Goal: Task Accomplishment & Management: Use online tool/utility

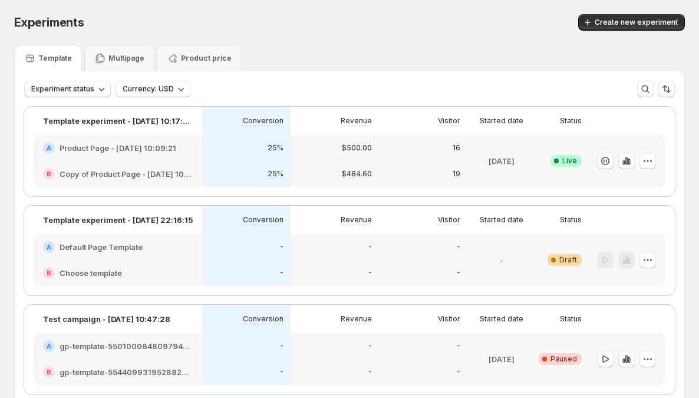
scroll to position [268, 0]
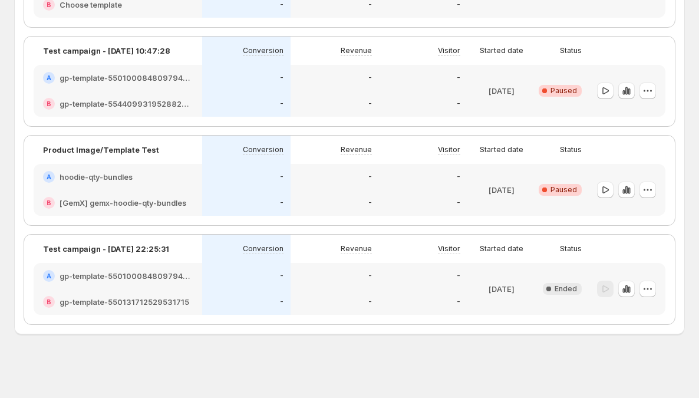
click at [321, 257] on div "Revenue" at bounding box center [335, 249] width 88 height 28
click at [322, 280] on div "-" at bounding box center [335, 276] width 74 height 12
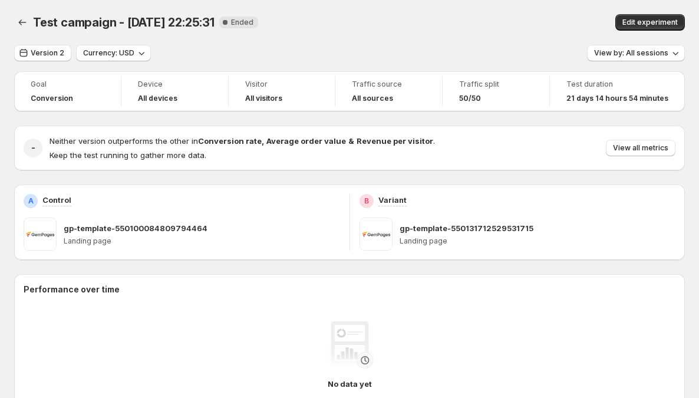
click at [29, 29] on div at bounding box center [23, 22] width 19 height 17
click at [22, 27] on icon "Back" at bounding box center [23, 23] width 12 height 12
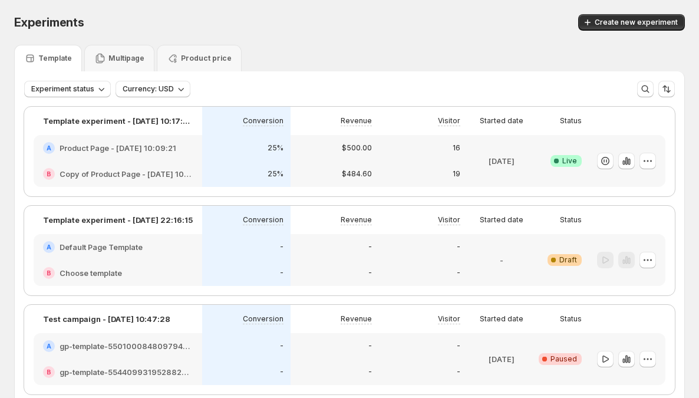
click at [344, 331] on div "Revenue" at bounding box center [335, 319] width 88 height 28
click at [346, 352] on div "-" at bounding box center [335, 346] width 88 height 26
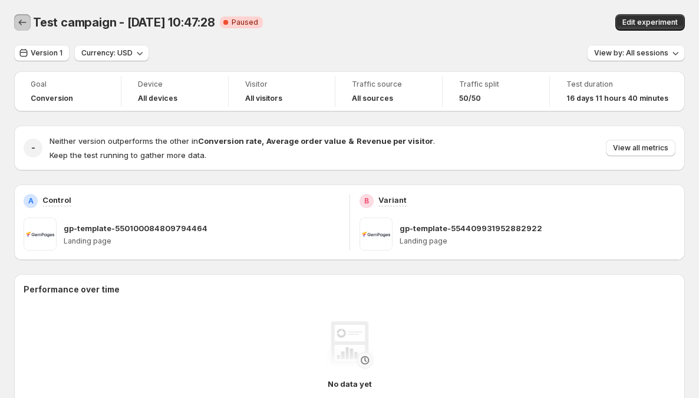
click at [22, 20] on icon "Back" at bounding box center [23, 23] width 12 height 12
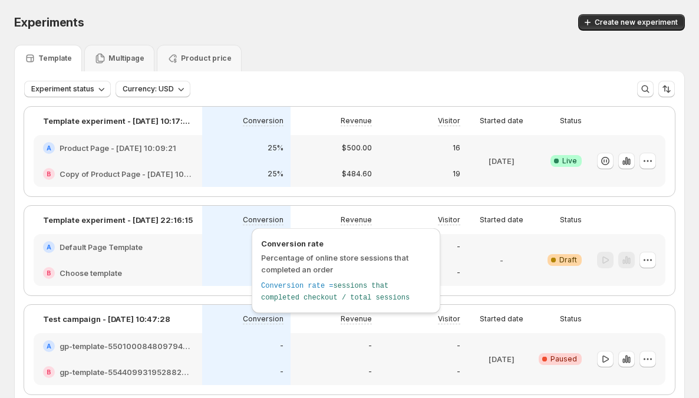
click at [254, 270] on div "Conversion rate Percentage of online store sessions that completed an order Con…" at bounding box center [346, 270] width 189 height 85
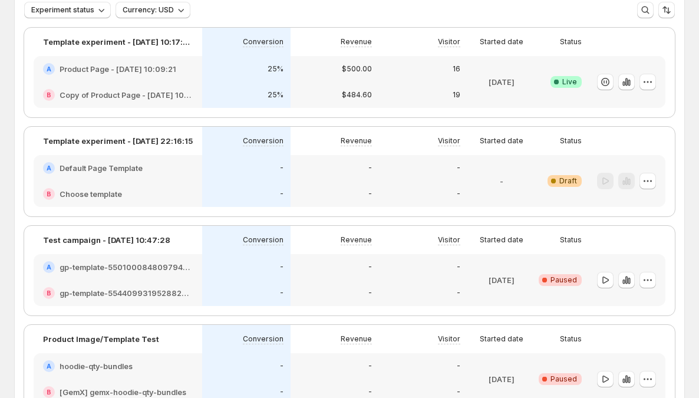
scroll to position [69, 0]
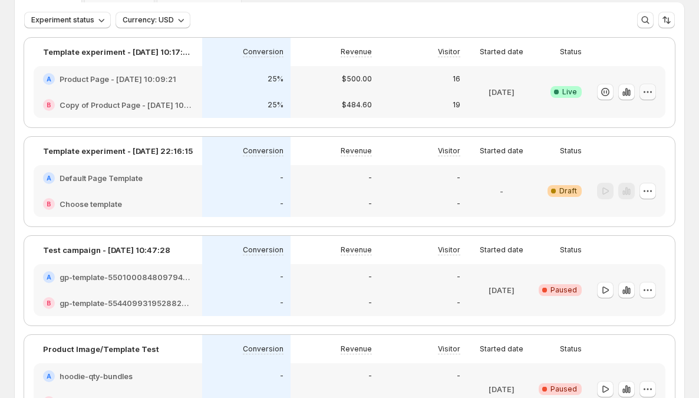
click at [646, 92] on icon "button" at bounding box center [645, 92] width 2 height 2
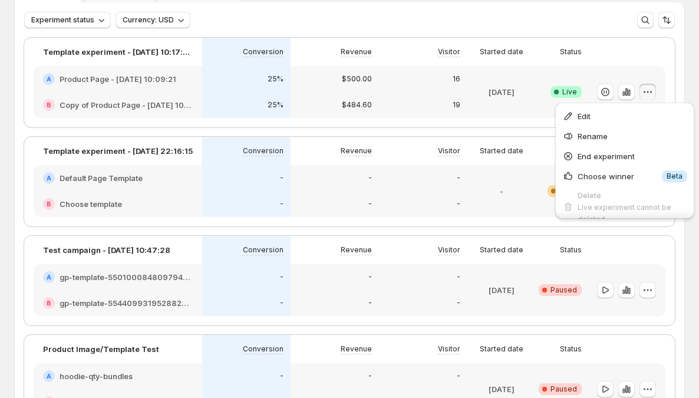
click at [646, 92] on icon "button" at bounding box center [645, 92] width 2 height 2
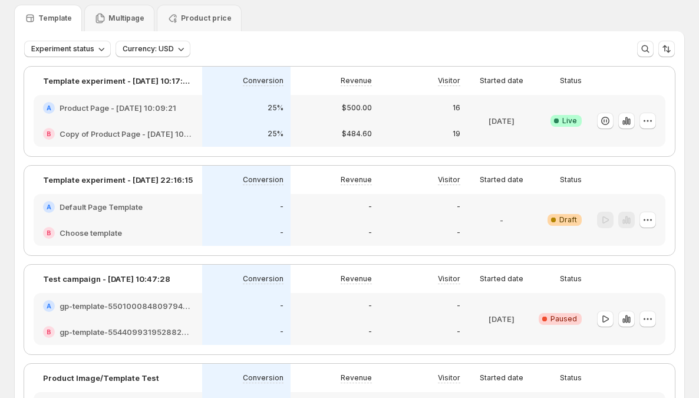
scroll to position [40, 0]
click at [157, 180] on p "Template experiment - [DATE] 22:16:15" at bounding box center [118, 181] width 150 height 12
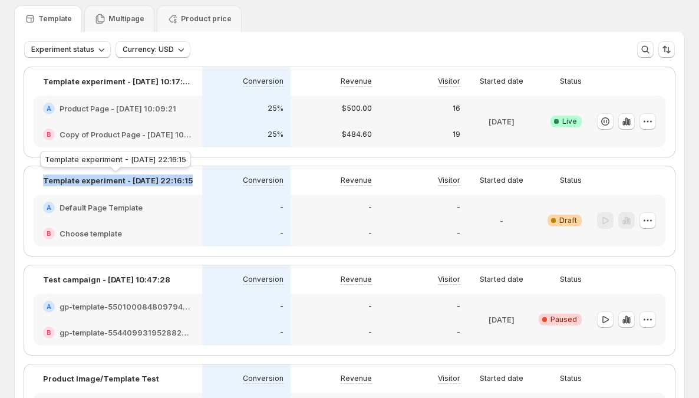
click at [157, 180] on p "Template experiment - [DATE] 22:16:15" at bounding box center [118, 181] width 150 height 12
click at [147, 181] on p "Template experiment - [DATE] 22:16:15" at bounding box center [118, 181] width 150 height 12
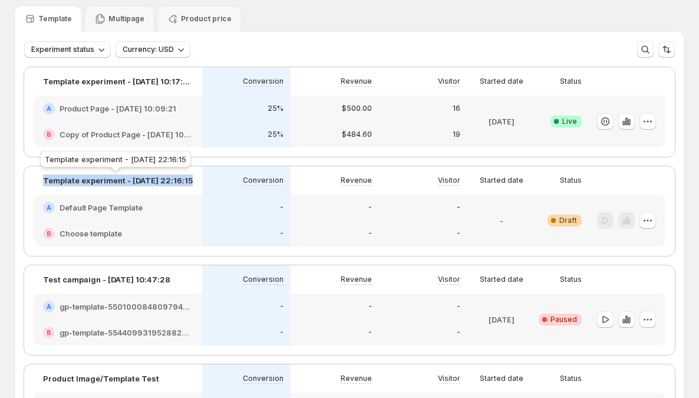
click at [147, 181] on p "Template experiment - [DATE] 22:16:15" at bounding box center [118, 181] width 150 height 12
click at [140, 184] on p "Template experiment - [DATE] 22:16:15" at bounding box center [118, 181] width 150 height 12
click at [114, 182] on p "Template experiment - [DATE] 22:16:15" at bounding box center [118, 181] width 150 height 12
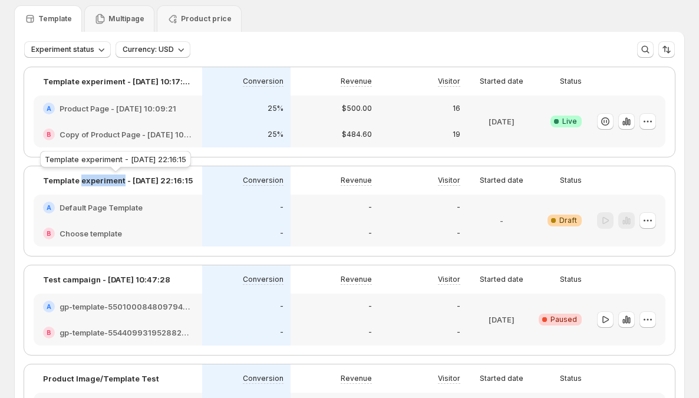
click at [114, 182] on p "Template experiment - [DATE] 22:16:15" at bounding box center [118, 181] width 150 height 12
click at [115, 182] on p "Template experiment - [DATE] 22:16:15" at bounding box center [118, 181] width 150 height 12
click at [114, 182] on p "Template experiment - [DATE] 22:16:15" at bounding box center [118, 181] width 150 height 12
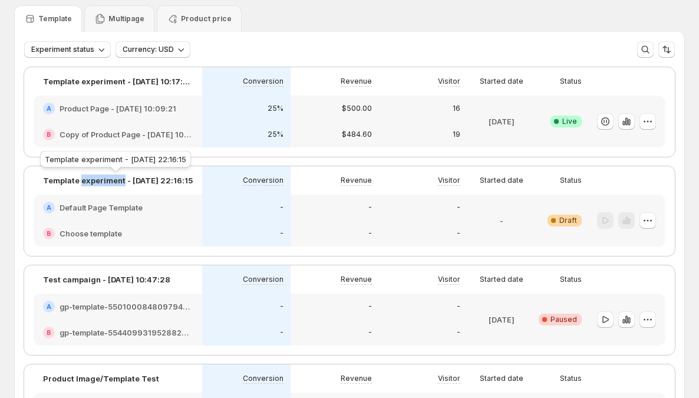
click at [114, 182] on p "Template experiment - [DATE] 22:16:15" at bounding box center [118, 181] width 150 height 12
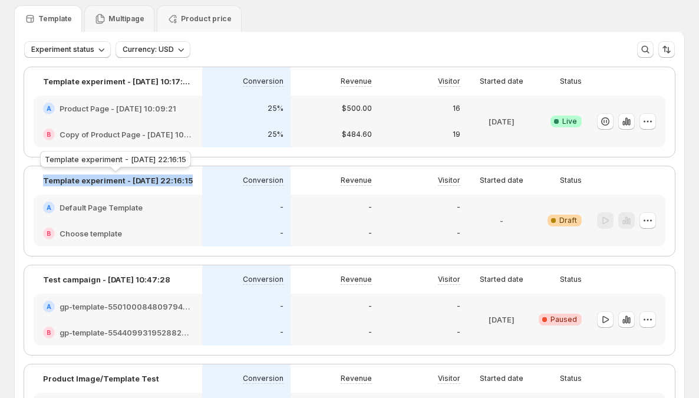
click at [114, 182] on p "Template experiment - [DATE] 22:16:15" at bounding box center [118, 181] width 150 height 12
click at [116, 180] on p "Template experiment - [DATE] 22:16:15" at bounding box center [118, 181] width 150 height 12
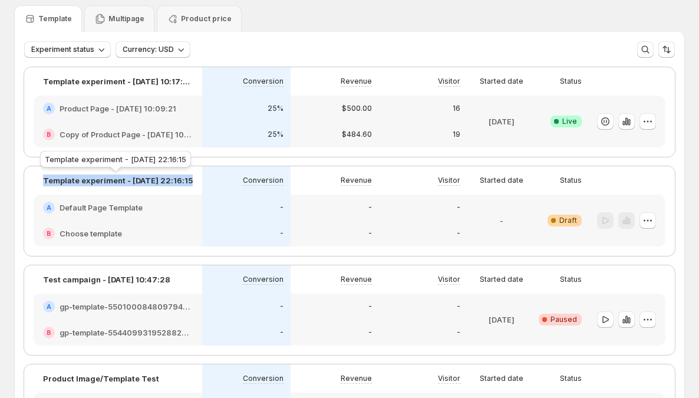
click at [116, 180] on p "Template experiment - [DATE] 22:16:15" at bounding box center [118, 181] width 150 height 12
click at [127, 179] on p "Template experiment - [DATE] 22:16:15" at bounding box center [118, 181] width 150 height 12
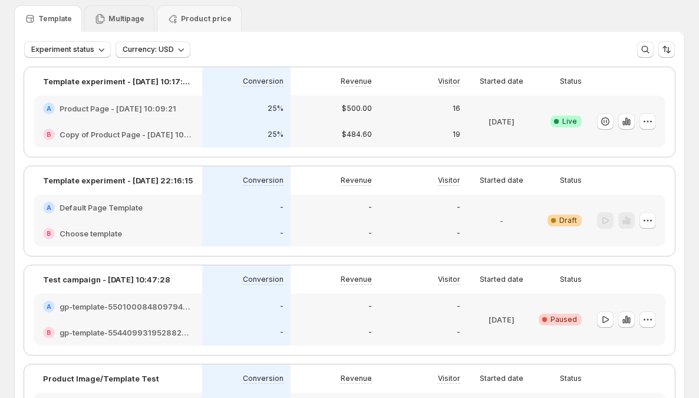
click at [101, 11] on div "Multipage" at bounding box center [119, 18] width 70 height 27
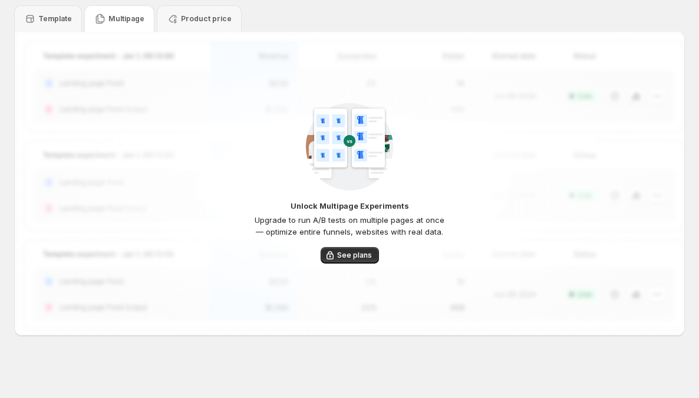
click at [317, 149] on img at bounding box center [349, 147] width 87 height 88
click at [43, 22] on p "Template" at bounding box center [55, 18] width 34 height 9
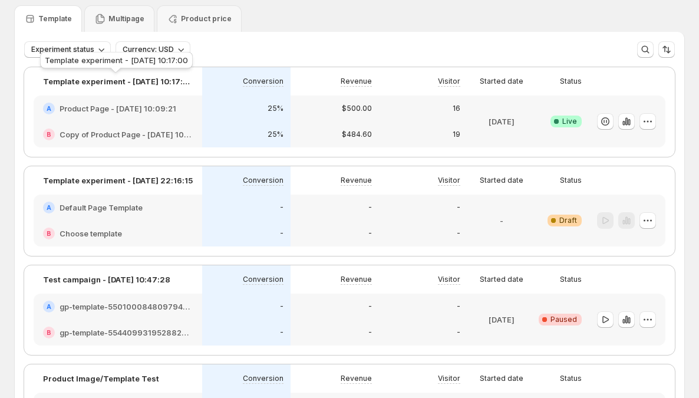
click at [97, 79] on p "Template experiment - [DATE] 10:17:00" at bounding box center [118, 81] width 150 height 12
click at [97, 84] on p "Template experiment - [DATE] 10:17:00" at bounding box center [118, 81] width 150 height 12
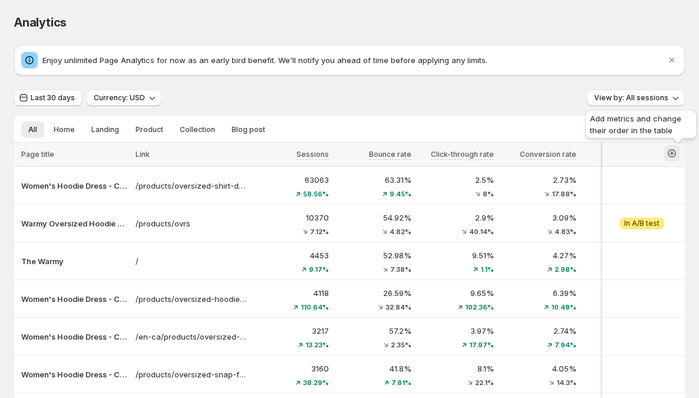
click at [678, 147] on icon "button" at bounding box center [672, 153] width 12 height 12
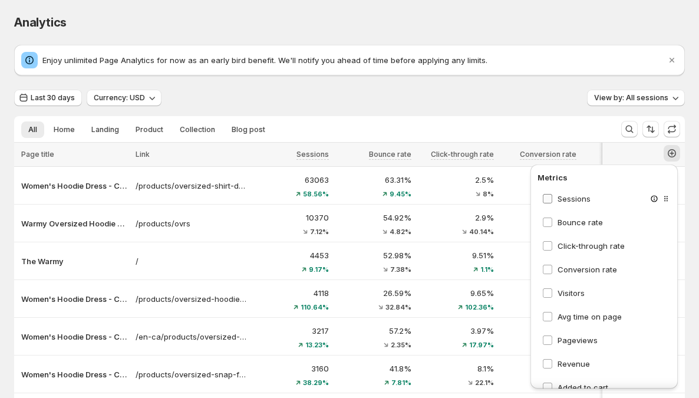
click at [571, 202] on span "Sessions" at bounding box center [574, 198] width 33 height 9
click at [564, 220] on span "Bounce rate" at bounding box center [580, 222] width 45 height 9
click at [563, 244] on span "Click-through rate" at bounding box center [591, 245] width 67 height 9
click at [559, 271] on span "Conversion rate" at bounding box center [588, 269] width 60 height 9
click at [557, 293] on label "Visitors" at bounding box center [564, 293] width 42 height 12
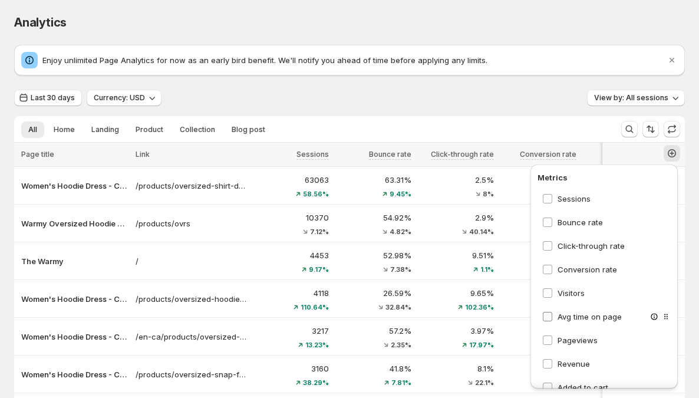
click at [563, 315] on span "Avg time on page" at bounding box center [590, 316] width 64 height 9
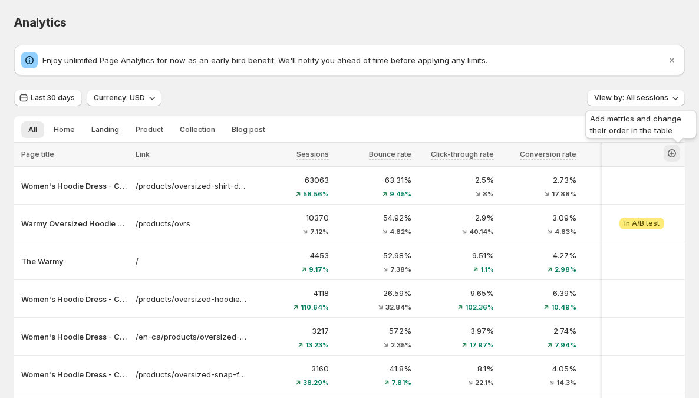
click at [676, 151] on icon "button" at bounding box center [672, 153] width 8 height 8
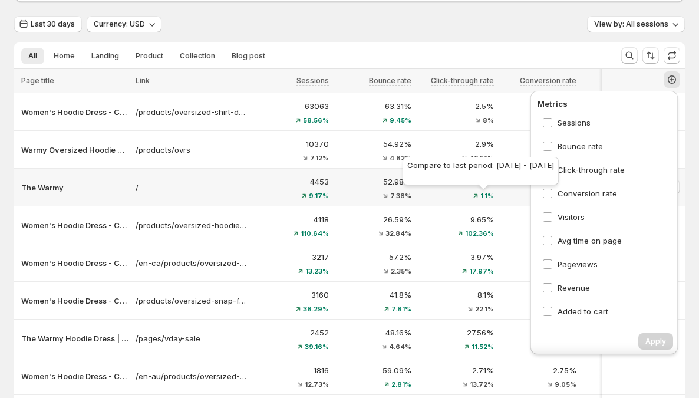
scroll to position [74, 0]
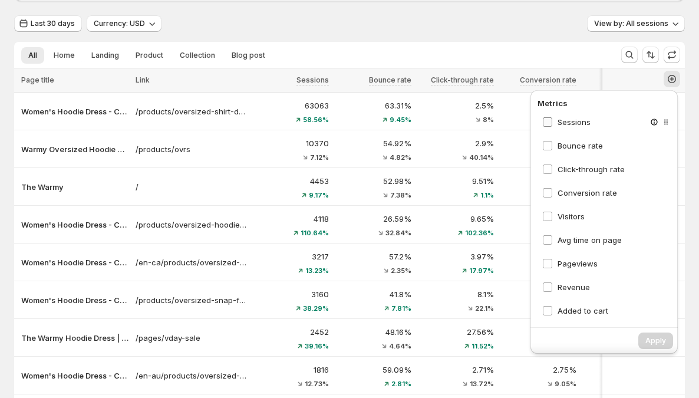
click at [552, 117] on span at bounding box center [548, 122] width 11 height 11
click at [553, 193] on span at bounding box center [548, 193] width 11 height 11
click at [556, 214] on label "Visitors" at bounding box center [564, 217] width 42 height 12
click at [558, 235] on span "Avg time on page" at bounding box center [590, 239] width 64 height 9
click at [663, 344] on span "Apply" at bounding box center [656, 340] width 21 height 9
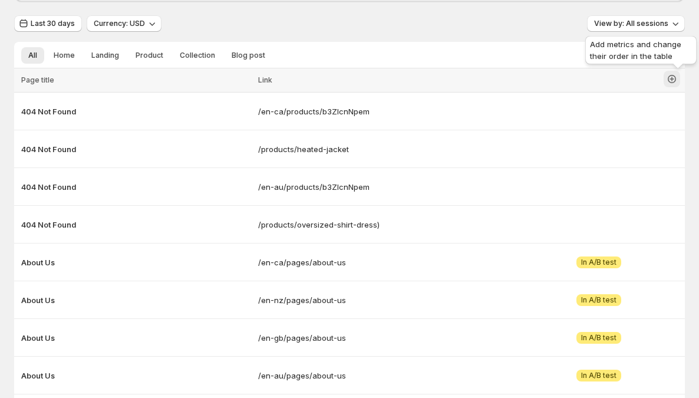
click at [676, 76] on icon "button" at bounding box center [672, 79] width 8 height 8
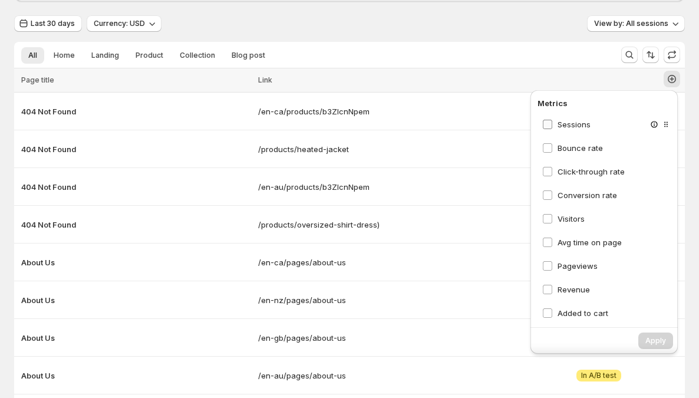
click at [586, 127] on span "Sessions" at bounding box center [574, 124] width 33 height 9
click at [574, 150] on span "Bounce rate" at bounding box center [580, 147] width 45 height 9
click at [571, 177] on div "Click-through rate" at bounding box center [607, 171] width 139 height 21
click at [574, 169] on span "Click-through rate" at bounding box center [591, 171] width 67 height 9
click at [575, 195] on span "Conversion rate" at bounding box center [588, 194] width 60 height 9
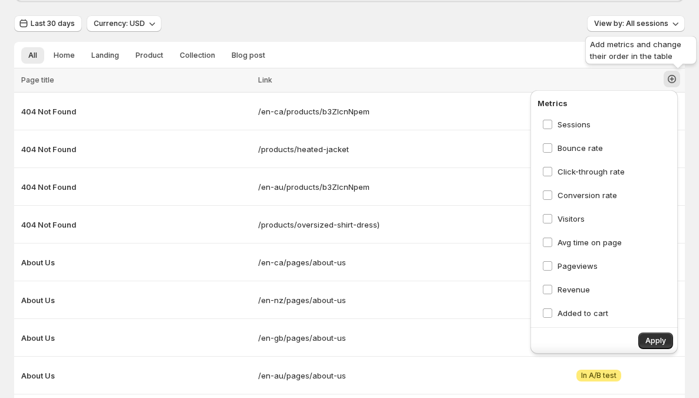
click at [676, 81] on icon "button" at bounding box center [672, 79] width 8 height 8
